Goal: Information Seeking & Learning: Understand process/instructions

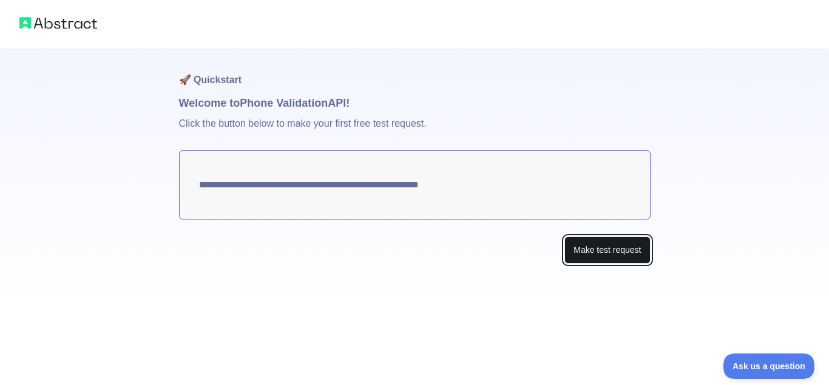
click at [606, 250] on button "Make test request" at bounding box center [607, 250] width 86 height 27
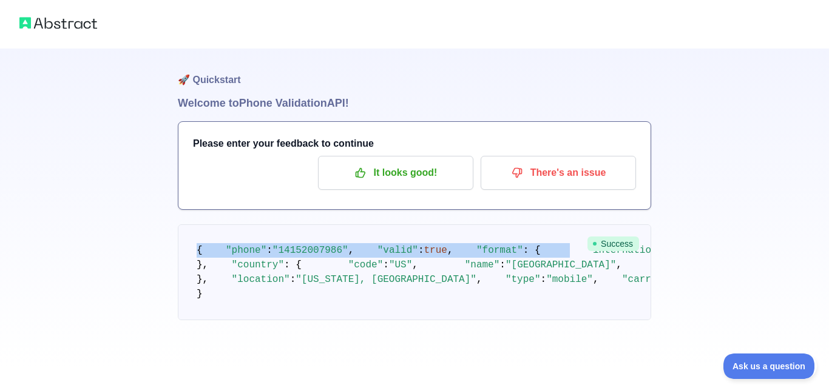
drag, startPoint x: 192, startPoint y: 259, endPoint x: 222, endPoint y: 311, distance: 60.4
click at [222, 311] on pre "{ "phone" : "[PHONE_NUMBER]" , "valid" : true , "format" : { "international" : …" at bounding box center [414, 273] width 473 height 96
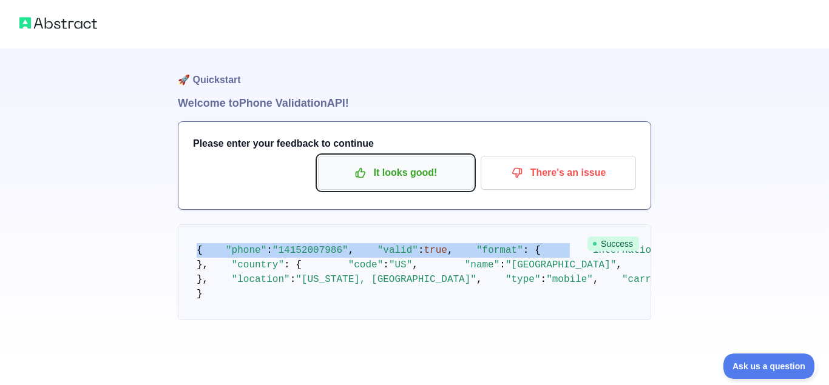
click at [436, 168] on p "It looks good!" at bounding box center [395, 173] width 137 height 21
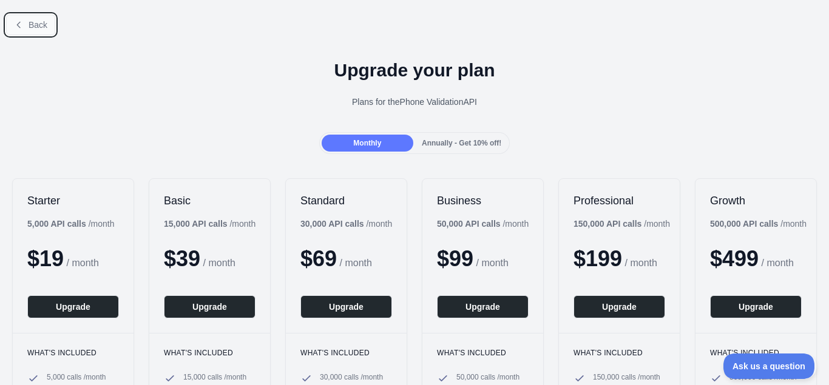
click at [22, 28] on icon at bounding box center [19, 25] width 10 height 10
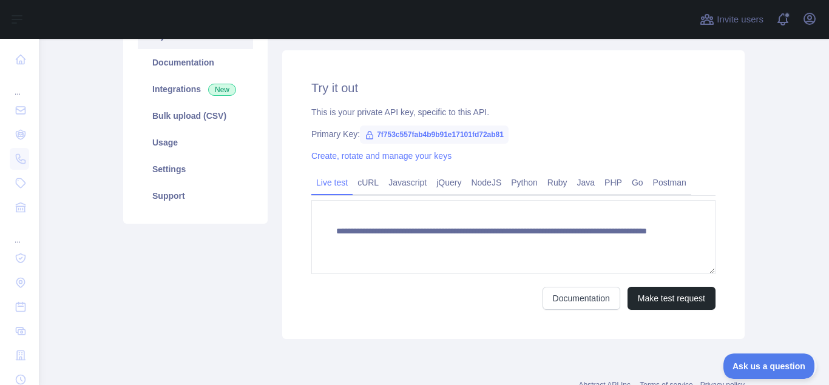
scroll to position [153, 0]
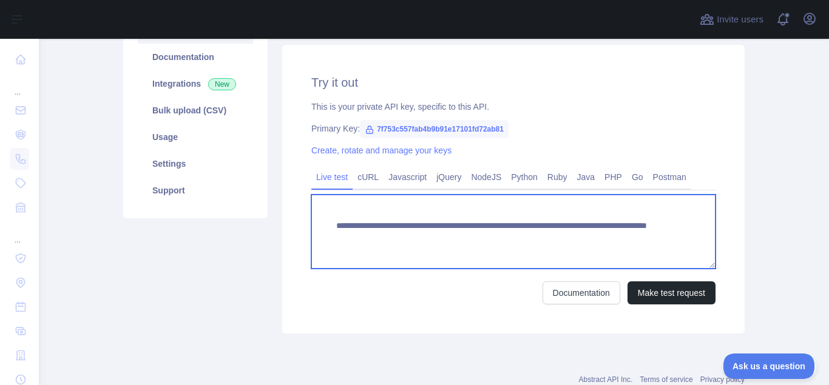
drag, startPoint x: 619, startPoint y: 243, endPoint x: 334, endPoint y: 214, distance: 286.1
click at [334, 214] on textarea "**********" at bounding box center [513, 232] width 404 height 74
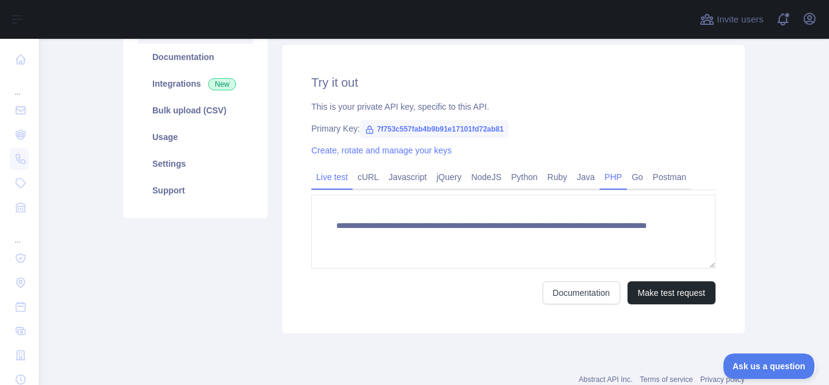
click at [600, 180] on link "PHP" at bounding box center [613, 177] width 27 height 19
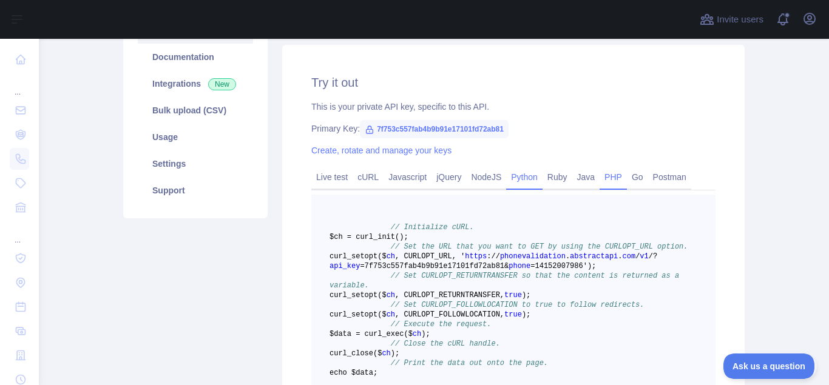
click at [513, 180] on link "Python" at bounding box center [524, 177] width 36 height 19
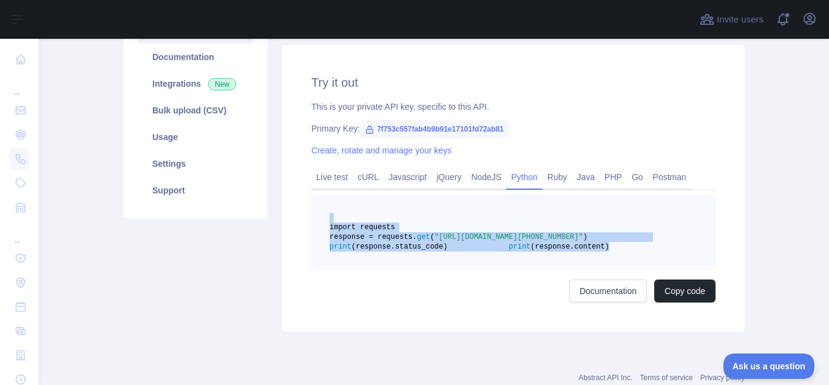
drag, startPoint x: 527, startPoint y: 289, endPoint x: 162, endPoint y: 378, distance: 376.0
click at [370, 220] on pre "import requests response = requests. get ( "[URL][DOMAIN_NAME][PHONE_NUMBER]" )…" at bounding box center [513, 232] width 404 height 75
copy code "import requests response = requests. get ( "[URL][DOMAIN_NAME][PHONE_NUMBER]" )…"
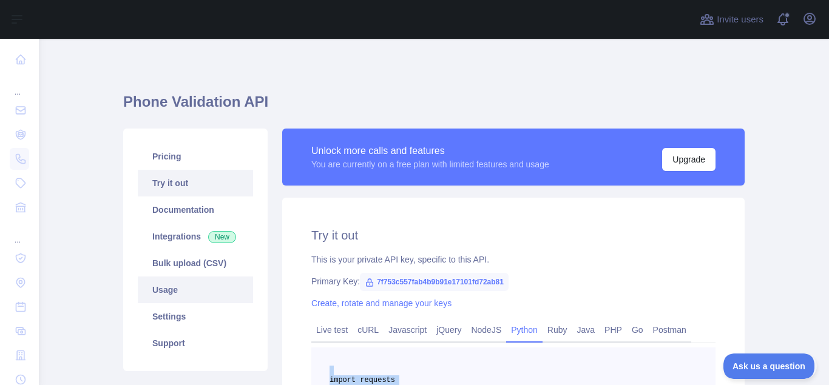
click at [189, 285] on link "Usage" at bounding box center [195, 290] width 115 height 27
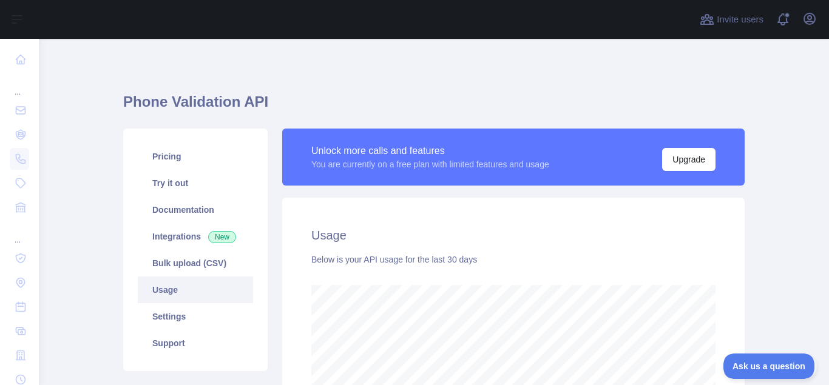
scroll to position [606625, 606182]
click at [216, 2] on div at bounding box center [366, 19] width 634 height 39
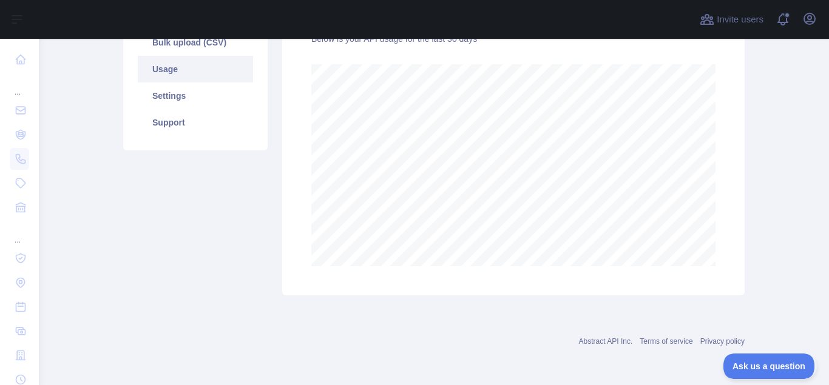
scroll to position [0, 0]
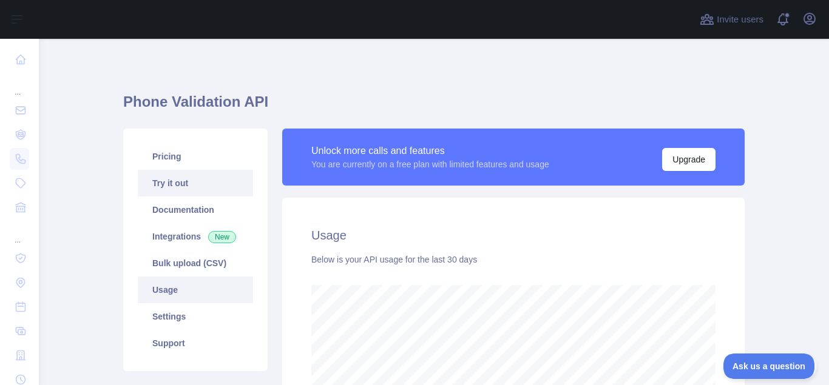
click at [178, 180] on link "Try it out" at bounding box center [195, 183] width 115 height 27
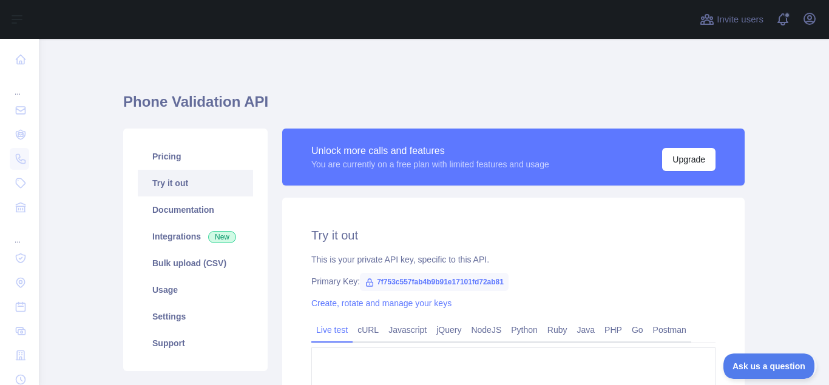
type textarea "**********"
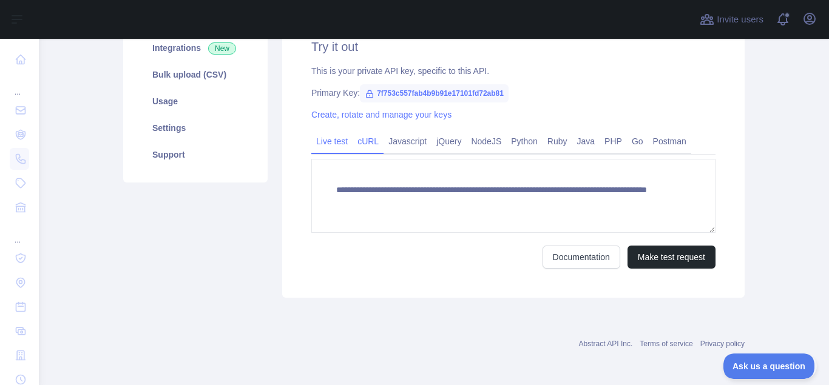
click at [374, 143] on link "cURL" at bounding box center [368, 141] width 31 height 19
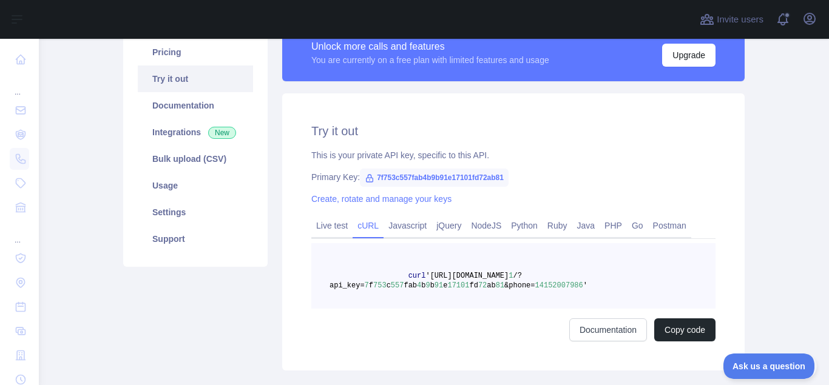
scroll to position [27, 0]
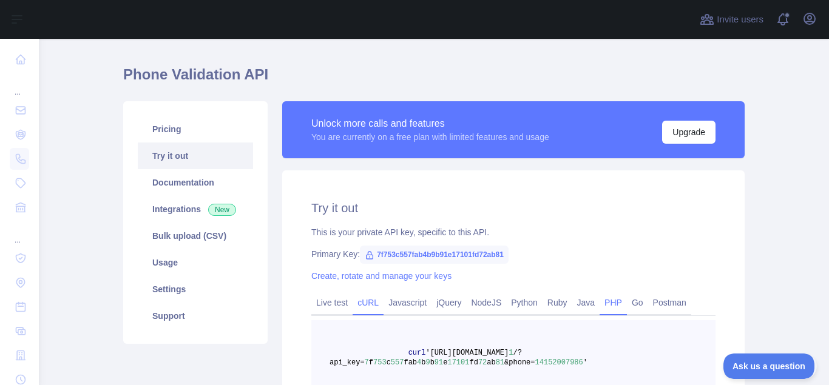
drag, startPoint x: 591, startPoint y: 305, endPoint x: 613, endPoint y: 310, distance: 22.3
click at [600, 306] on link "PHP" at bounding box center [613, 302] width 27 height 19
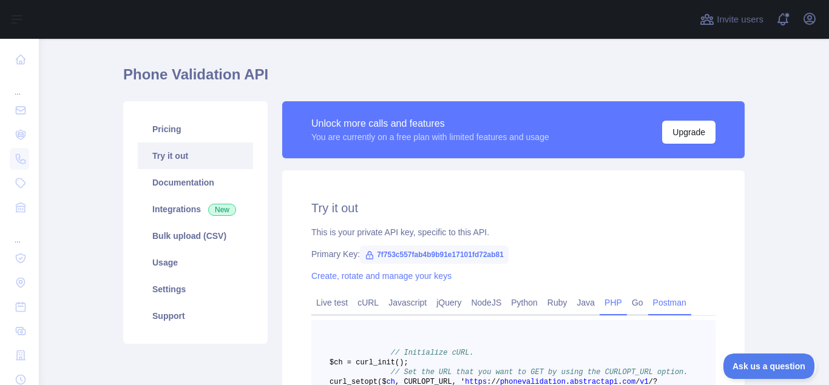
drag, startPoint x: 626, startPoint y: 307, endPoint x: 663, endPoint y: 306, distance: 37.0
click at [630, 307] on link "Go" at bounding box center [637, 302] width 21 height 19
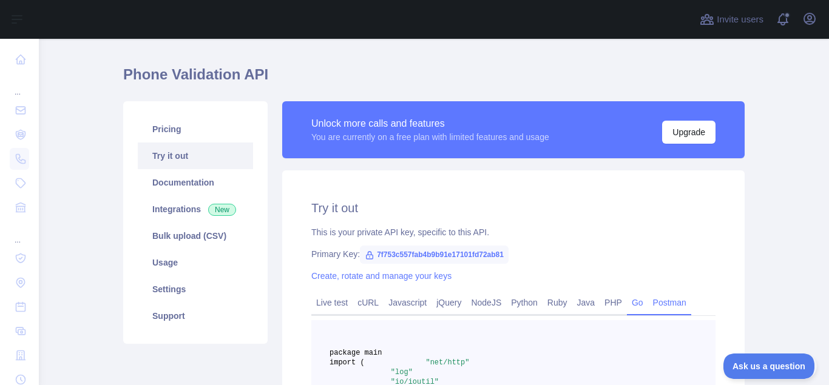
click at [664, 306] on link "Postman" at bounding box center [669, 302] width 43 height 19
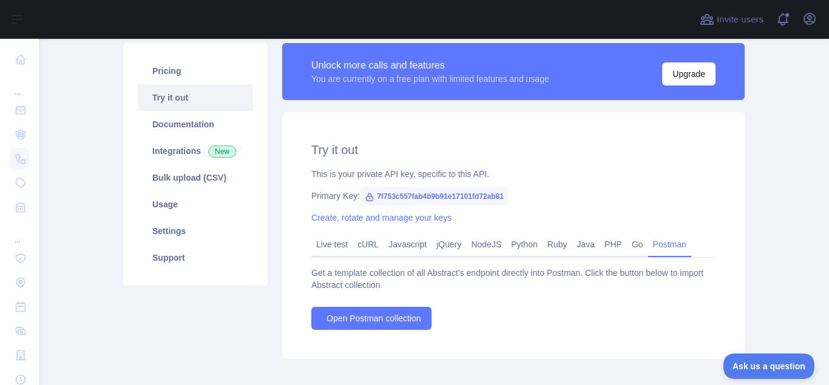
scroll to position [150, 0]
